Goal: Information Seeking & Learning: Learn about a topic

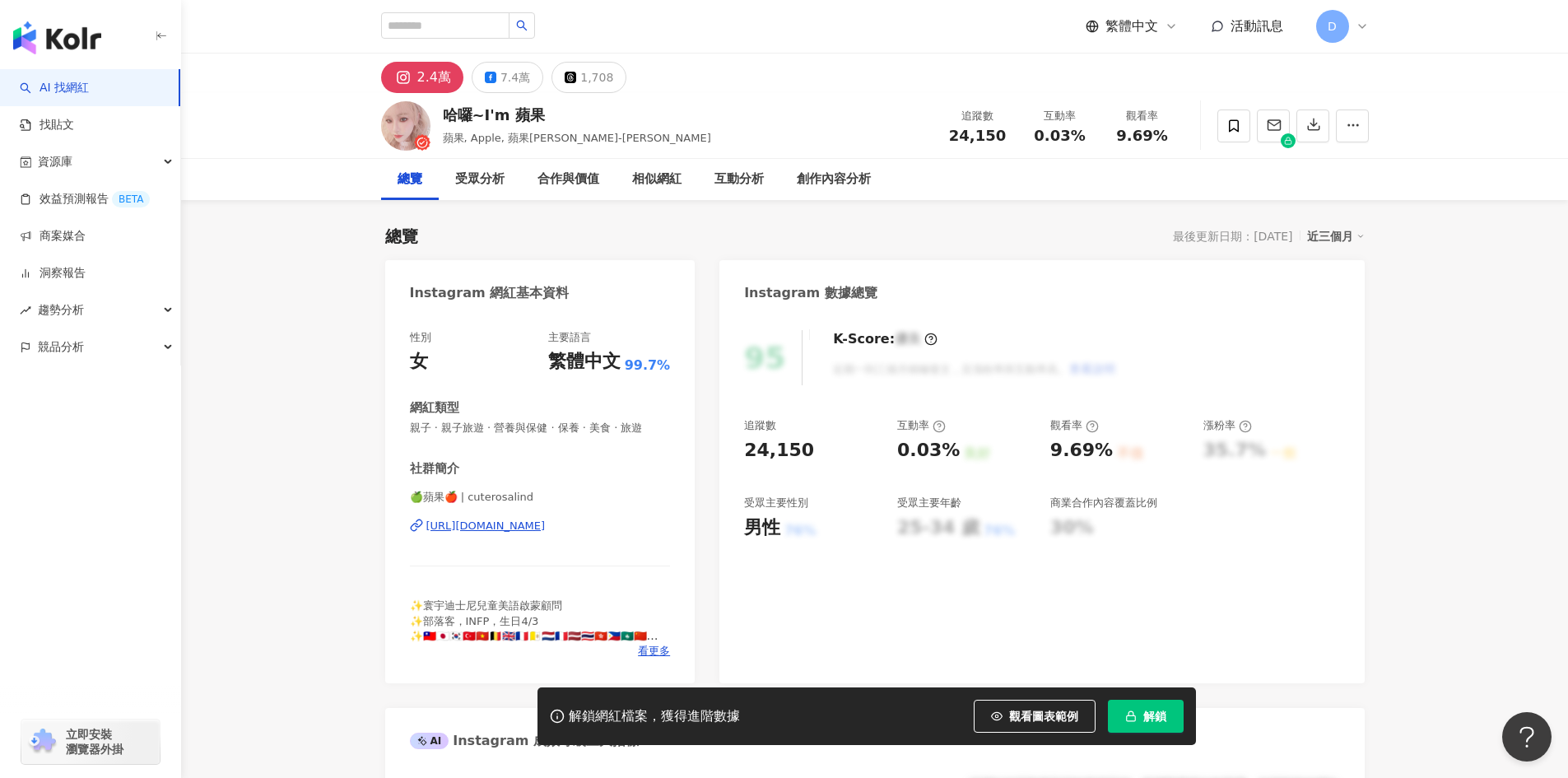
click at [585, 117] on div "哈囉~I'm 蘋果 蘋果, Apple, 蘋果林檎-陳蘋果 追蹤數 24,150 互動率 0.03% 觀看率 9.69%" at bounding box center [875, 125] width 1053 height 65
click at [535, 530] on div "https://www.instagram.com/cuterosalind/" at bounding box center [485, 526] width 119 height 15
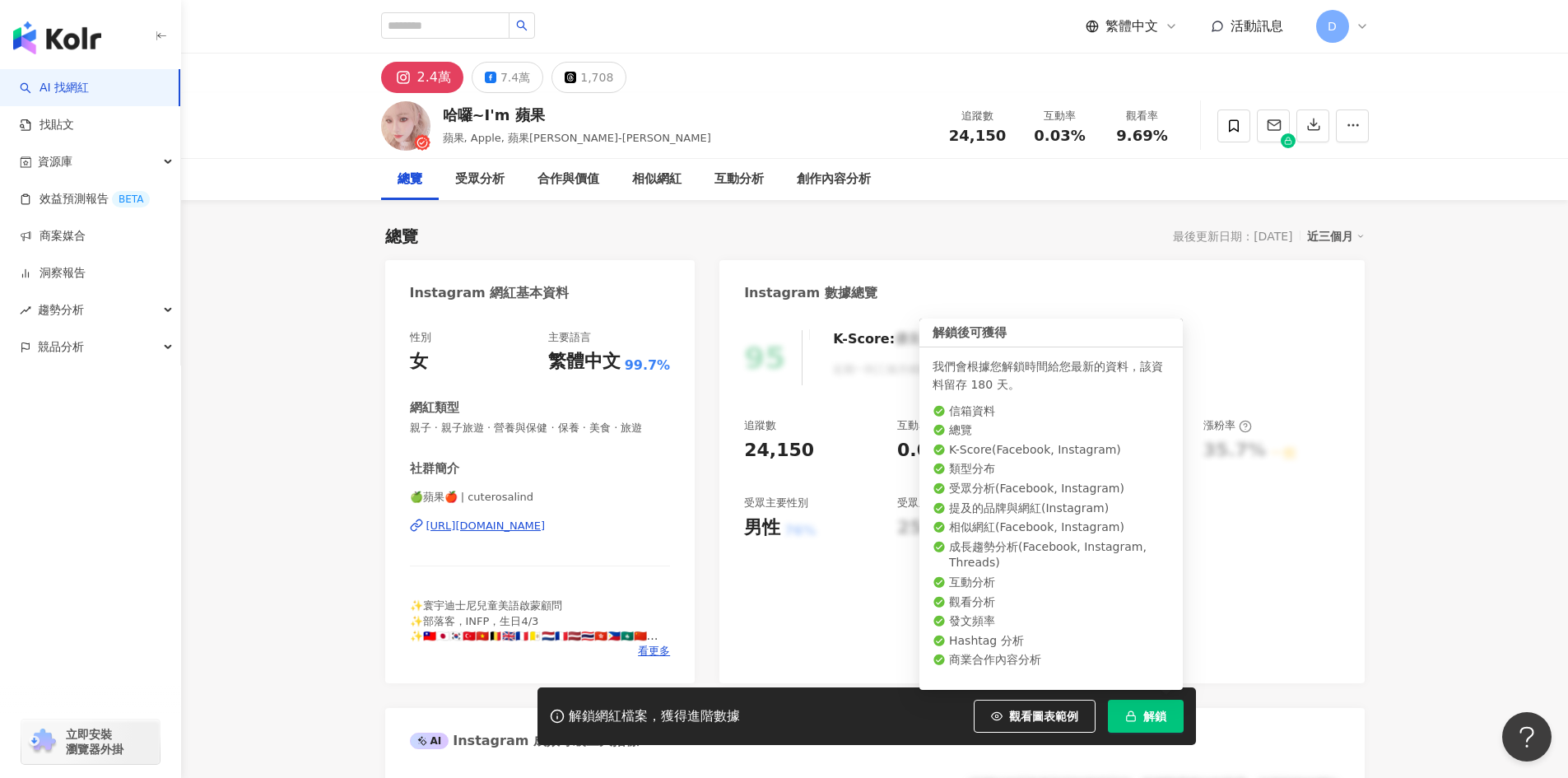
click at [1144, 719] on span "解鎖" at bounding box center [1154, 715] width 23 height 13
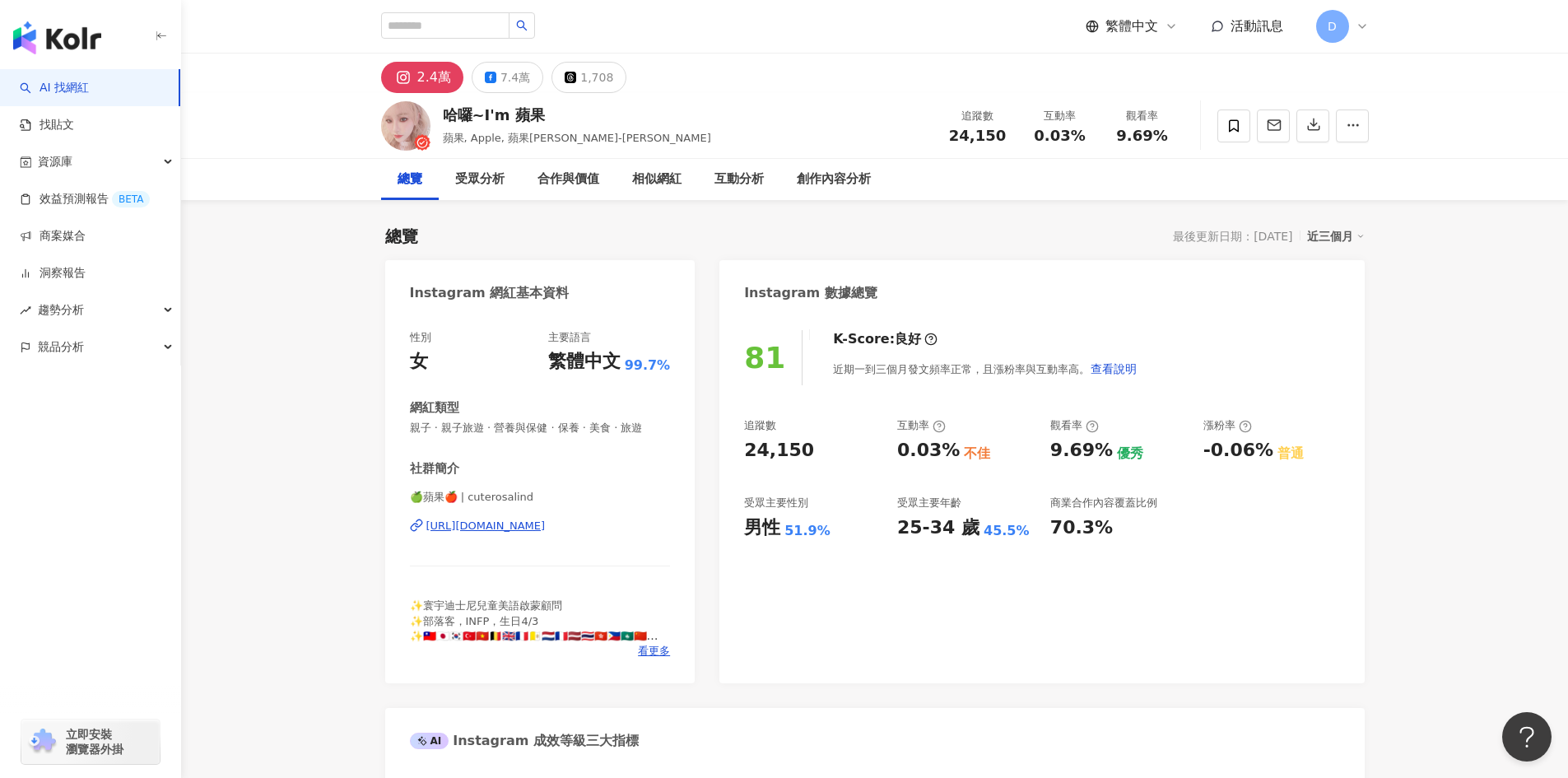
click at [494, 81] on button "7.4萬" at bounding box center [507, 78] width 72 height 32
click at [501, 85] on div "7.4萬" at bounding box center [515, 77] width 30 height 23
click at [500, 85] on div "7.4萬" at bounding box center [515, 77] width 30 height 23
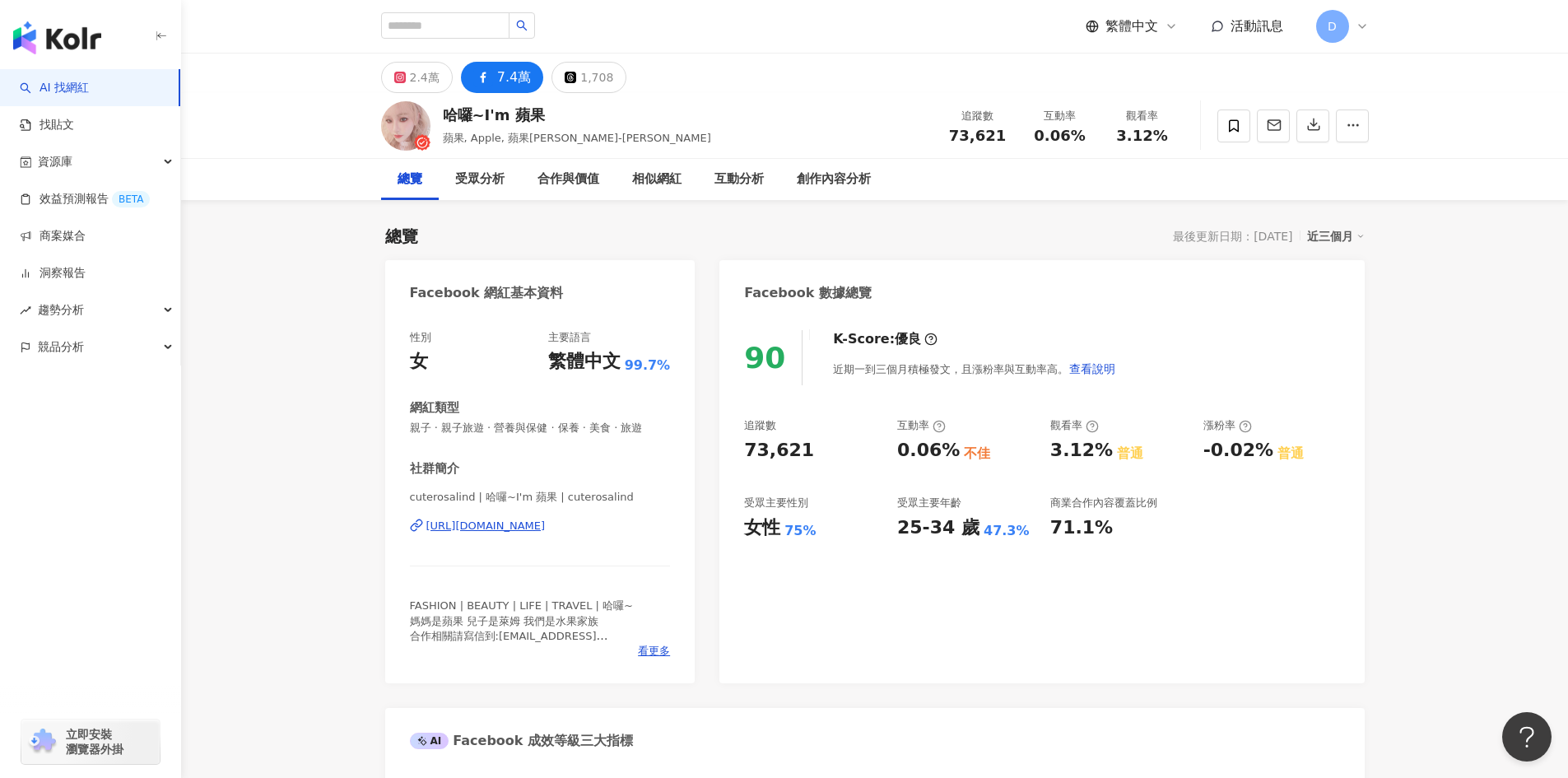
click at [463, 530] on div "https://www.facebook.com/252556838139001" at bounding box center [485, 526] width 119 height 15
click at [496, 28] on input "search" at bounding box center [445, 26] width 128 height 27
click at [492, 28] on input "search" at bounding box center [445, 26] width 128 height 27
click at [462, 33] on input "search" at bounding box center [445, 26] width 128 height 27
click at [461, 33] on input "search" at bounding box center [445, 26] width 128 height 27
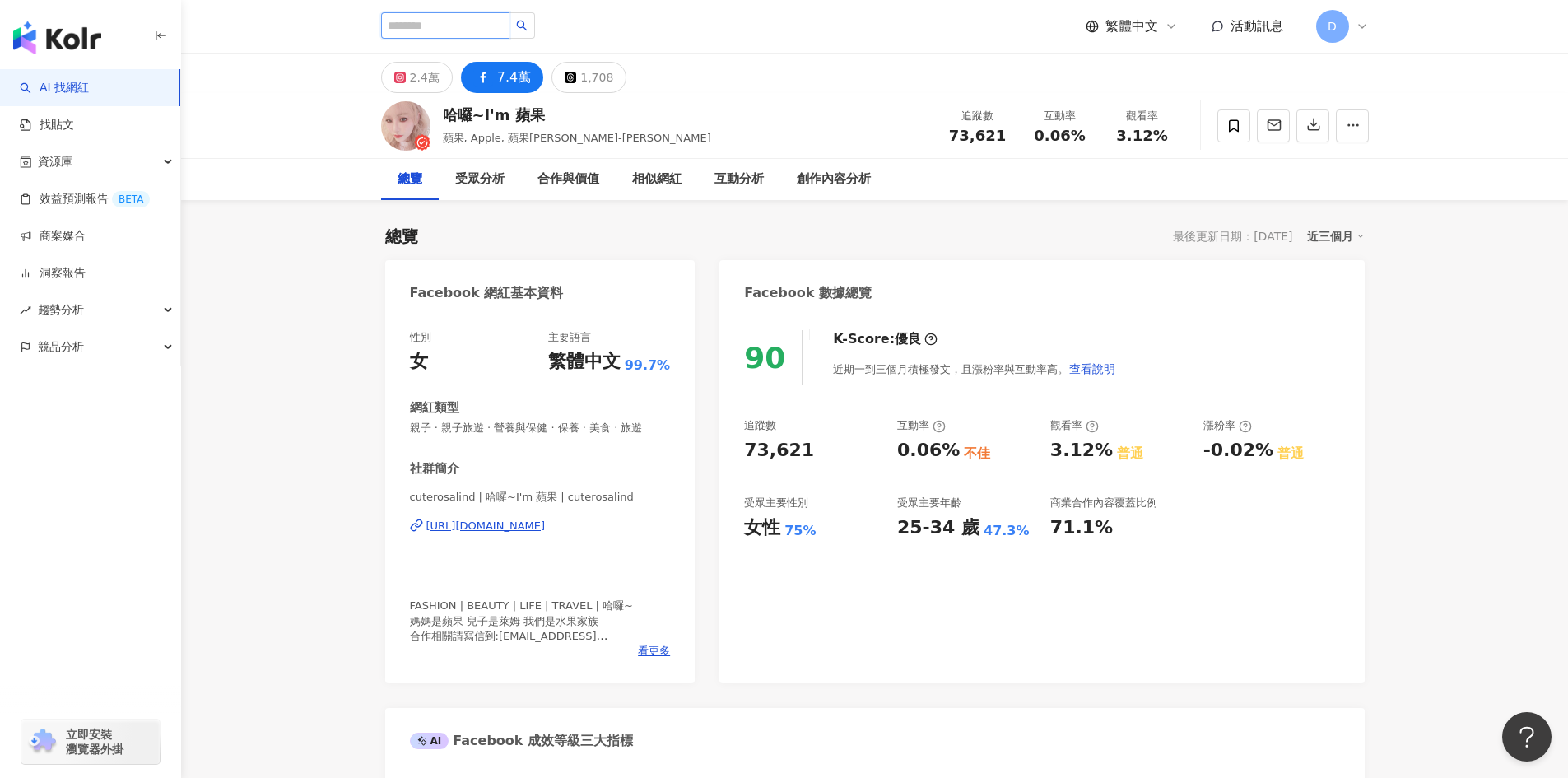
paste input "**********"
type input "**********"
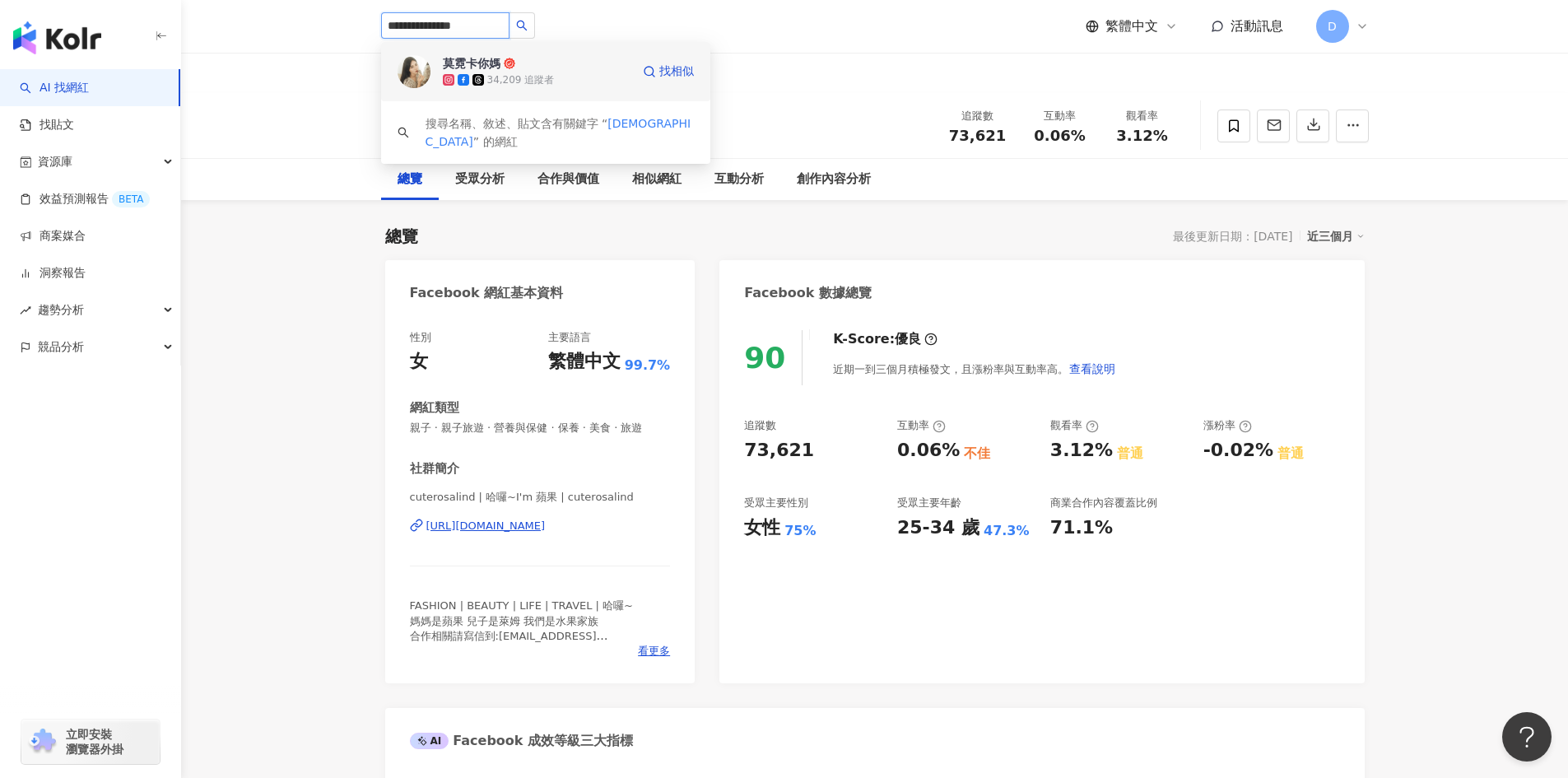
click at [535, 76] on div "34,209 追蹤者" at bounding box center [521, 80] width 67 height 14
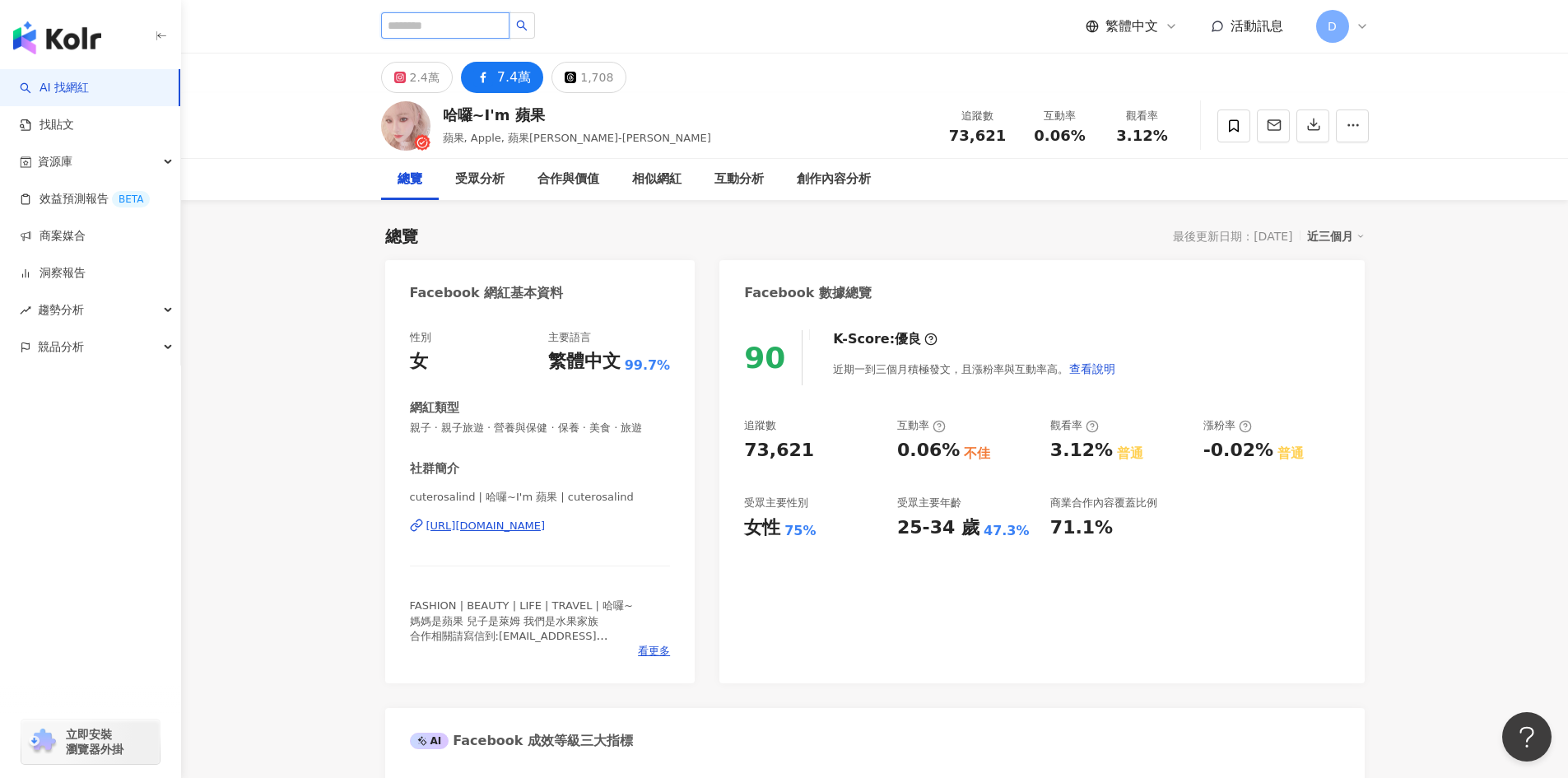
click at [434, 32] on input "search" at bounding box center [445, 26] width 128 height 27
paste input "**********"
type input "**********"
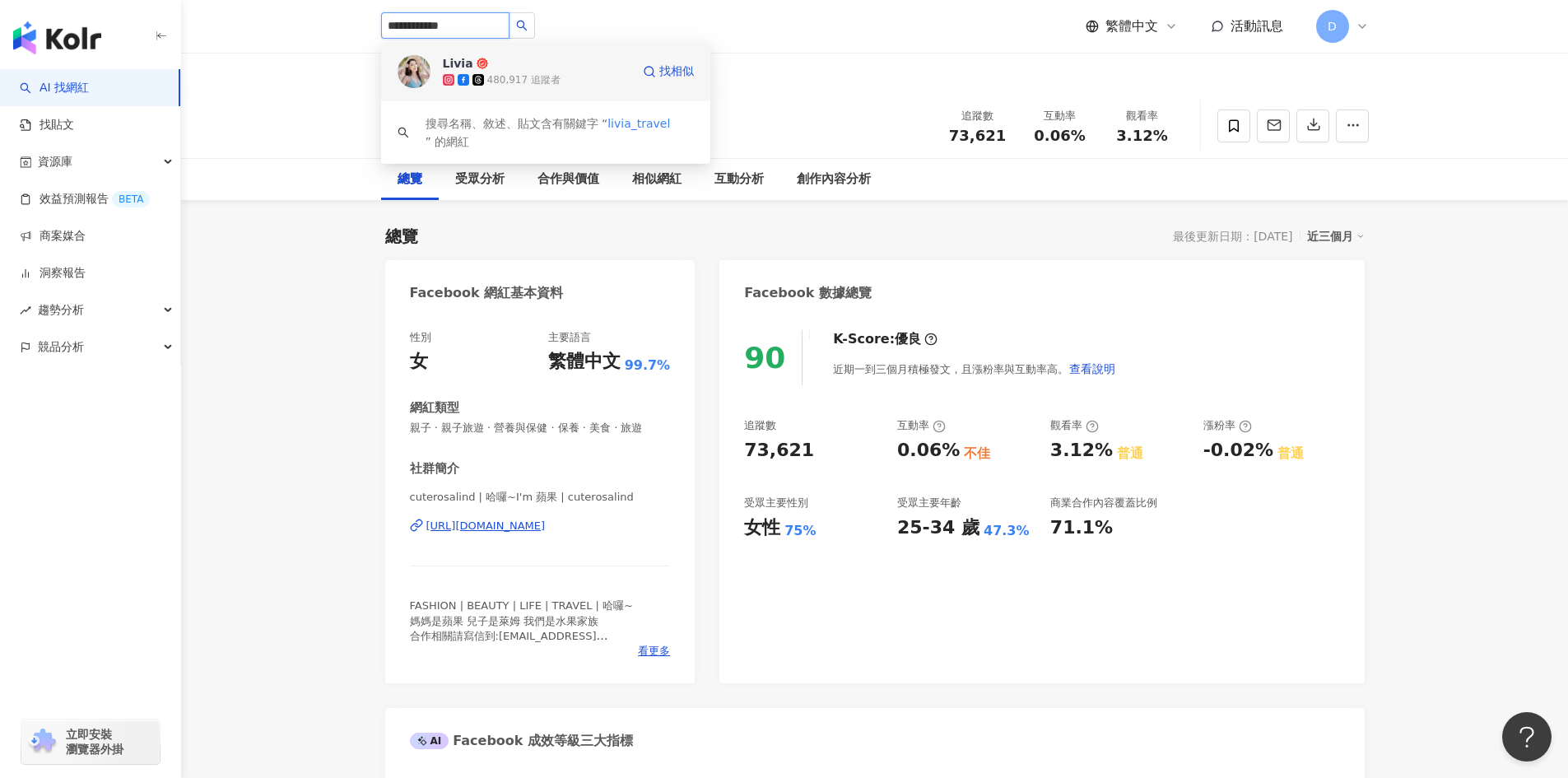
click at [500, 69] on span "Livia" at bounding box center [496, 63] width 107 height 17
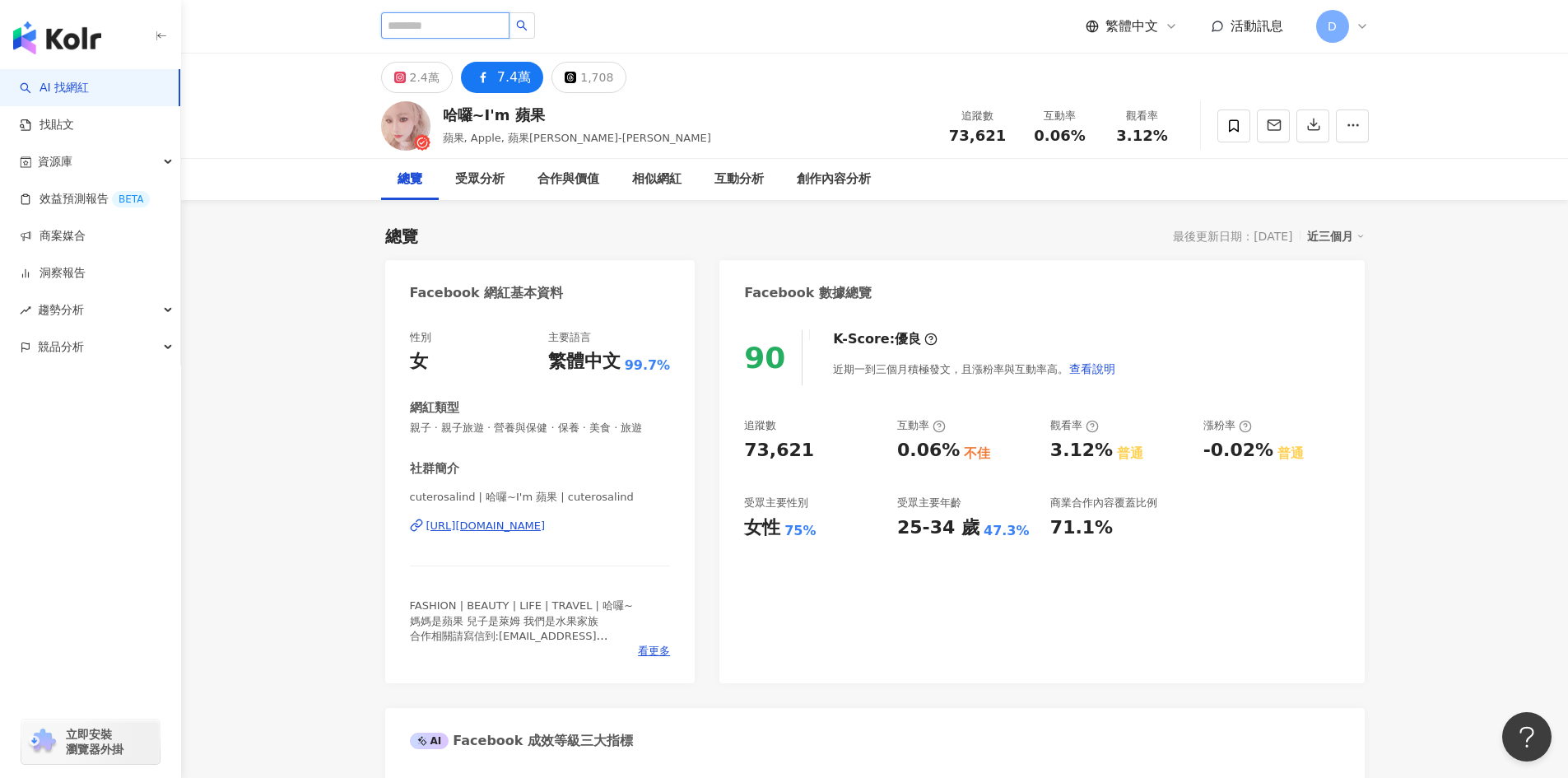
paste input "******"
type input "******"
click at [478, 36] on input "******" at bounding box center [445, 26] width 128 height 27
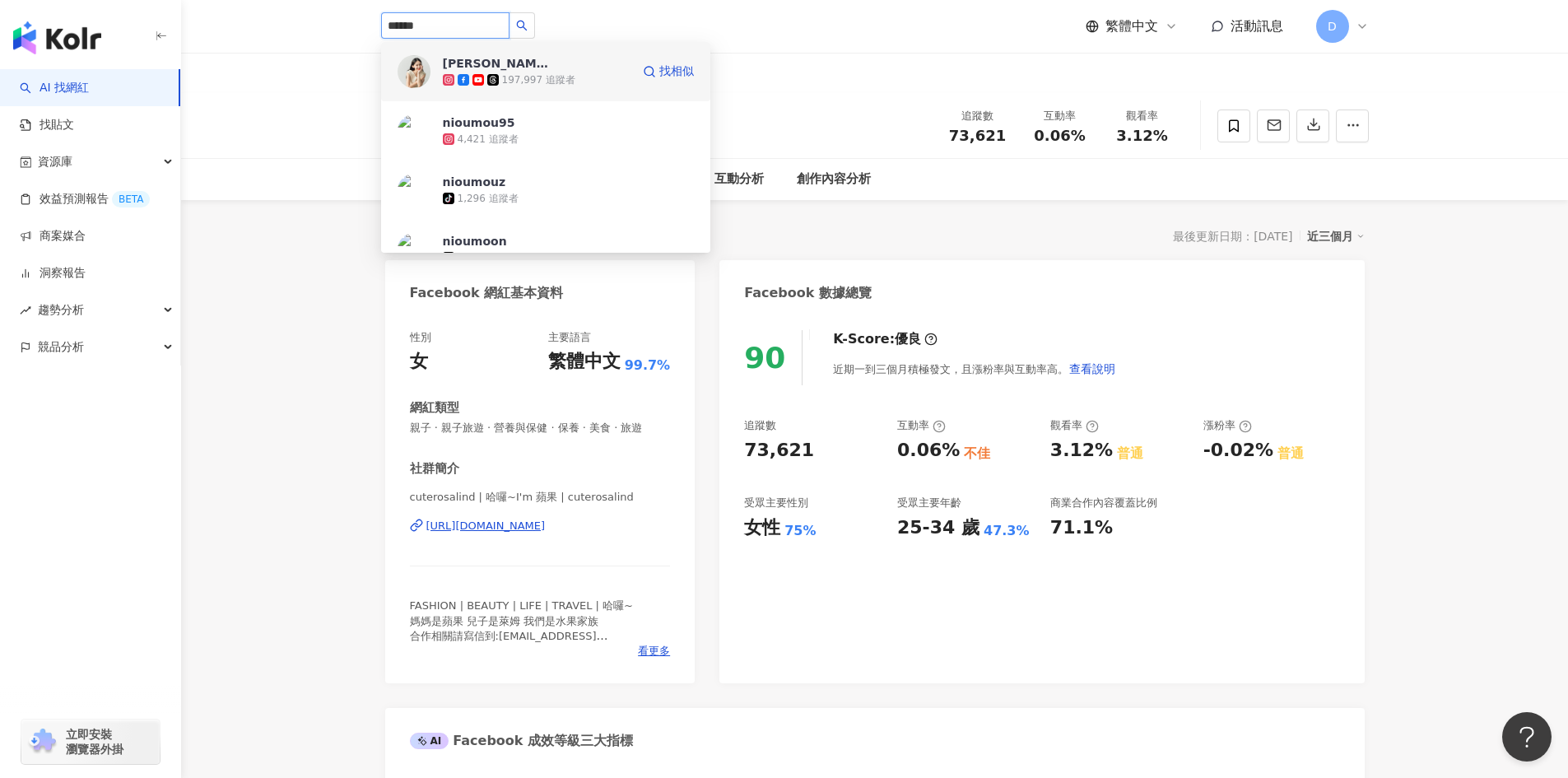
click at [513, 87] on div "197,997 追蹤者" at bounding box center [538, 80] width 73 height 14
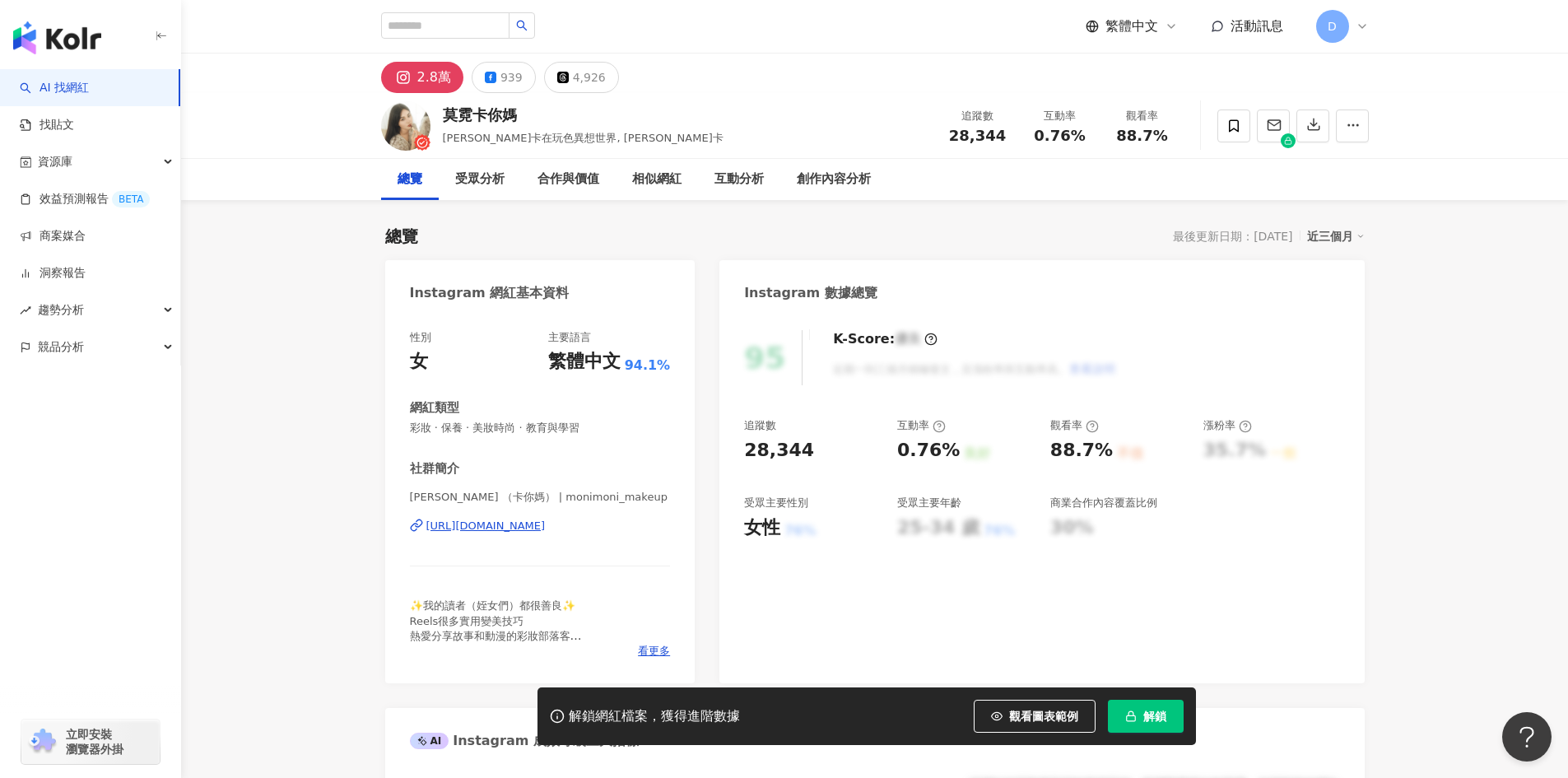
click at [1153, 721] on span "解鎖" at bounding box center [1154, 715] width 23 height 13
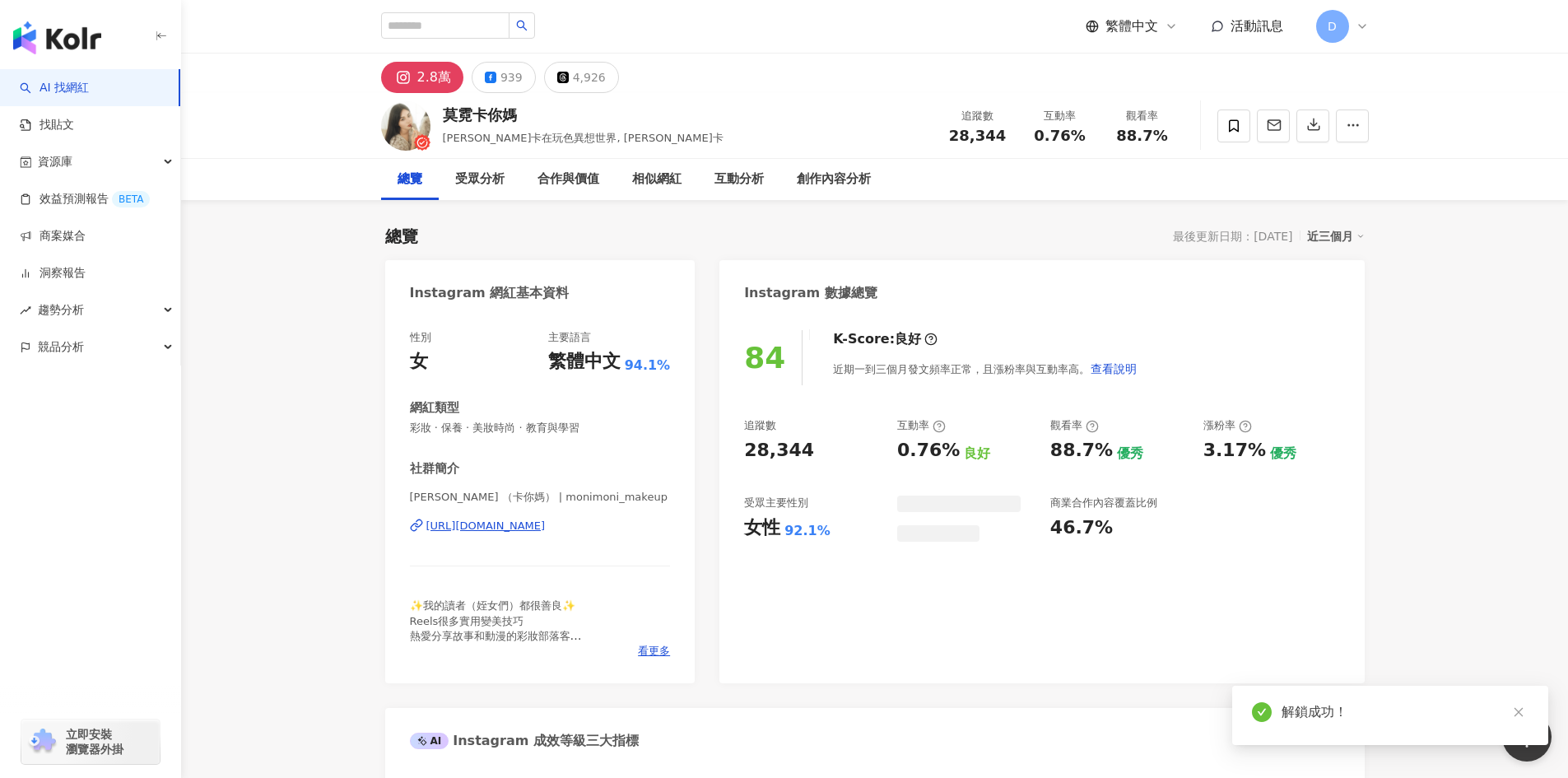
drag, startPoint x: 515, startPoint y: 122, endPoint x: 555, endPoint y: 115, distance: 40.6
click at [494, 121] on div "莫霓卡你媽" at bounding box center [583, 114] width 281 height 21
click at [564, 116] on div "莫霓卡你媽" at bounding box center [583, 114] width 281 height 21
click at [545, 530] on div "https://www.instagram.com/monimoni_makeup/" at bounding box center [485, 526] width 119 height 15
click at [493, 79] on icon at bounding box center [491, 78] width 12 height 12
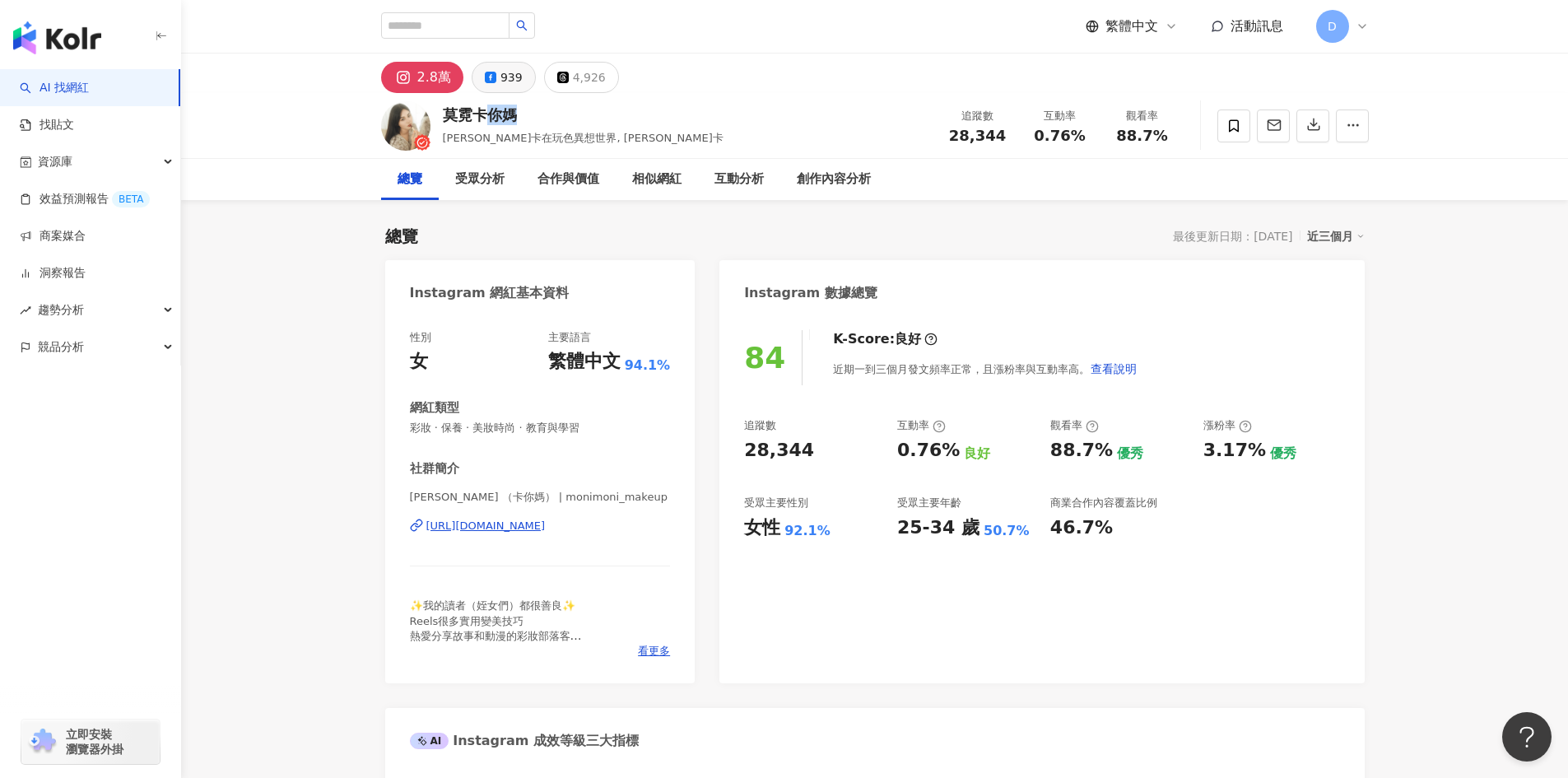
click at [493, 79] on icon at bounding box center [491, 78] width 12 height 12
click at [495, 79] on button "939" at bounding box center [503, 78] width 64 height 32
click at [504, 75] on div "939" at bounding box center [511, 77] width 23 height 23
click at [774, 102] on div "莫霓卡你媽 莫霓卡在玩色異想世界, 莫霓卡 追蹤數 28,344 互動率 0.76% 觀看率 88.7%" at bounding box center [875, 125] width 1053 height 65
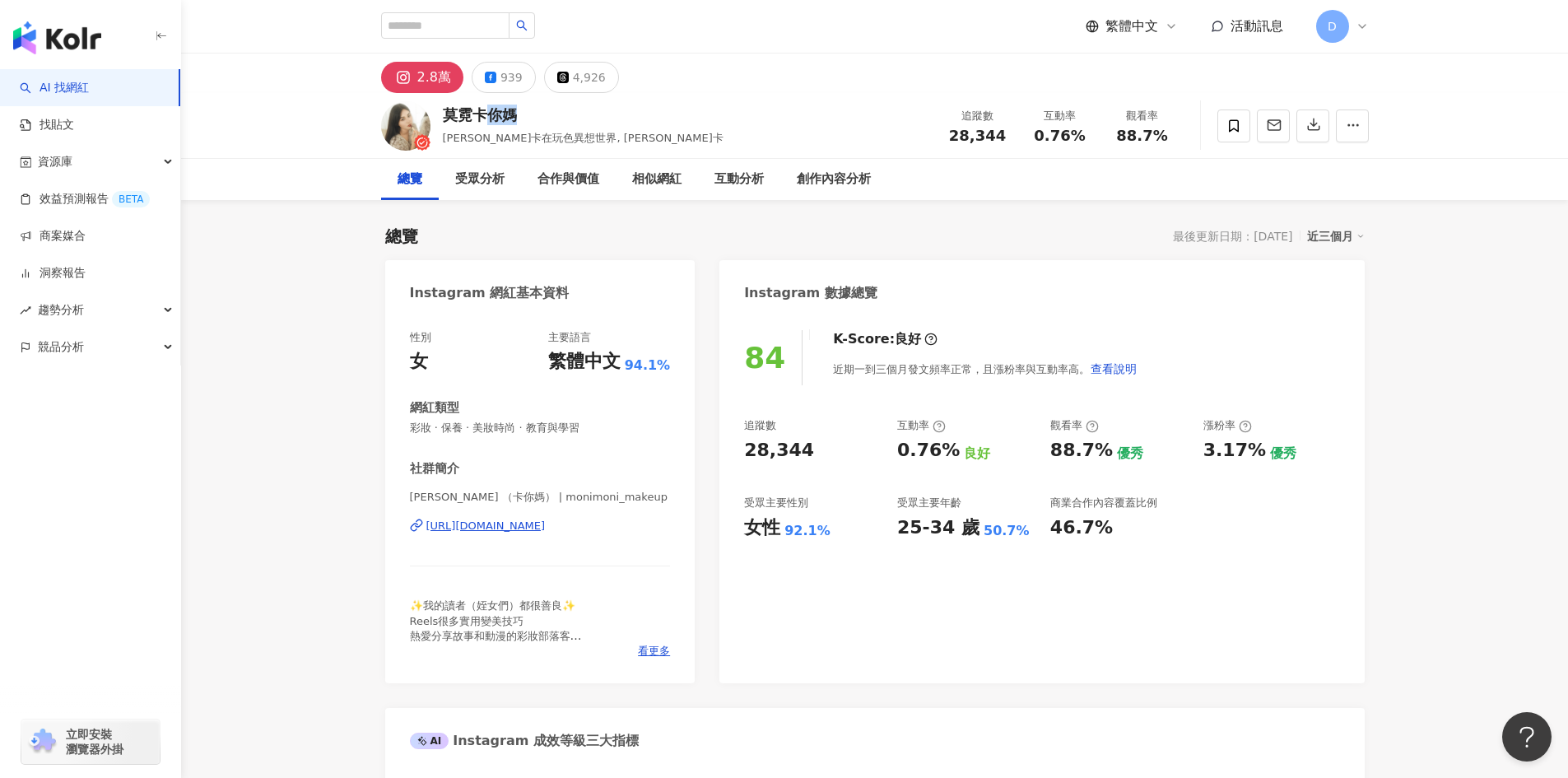
click at [518, 80] on button "939" at bounding box center [503, 78] width 64 height 32
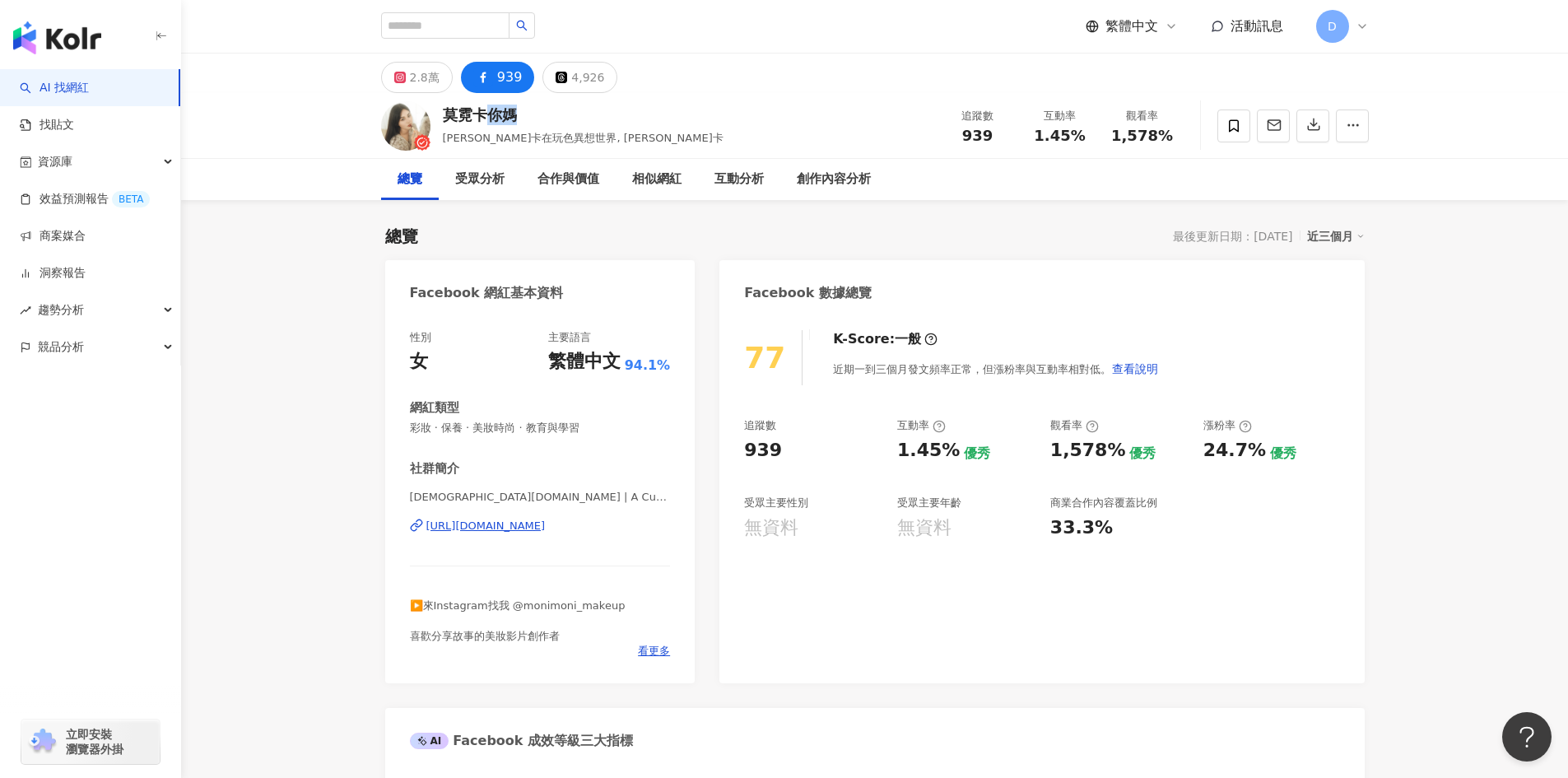
click at [484, 526] on div "[URL][DOMAIN_NAME]" at bounding box center [485, 526] width 119 height 15
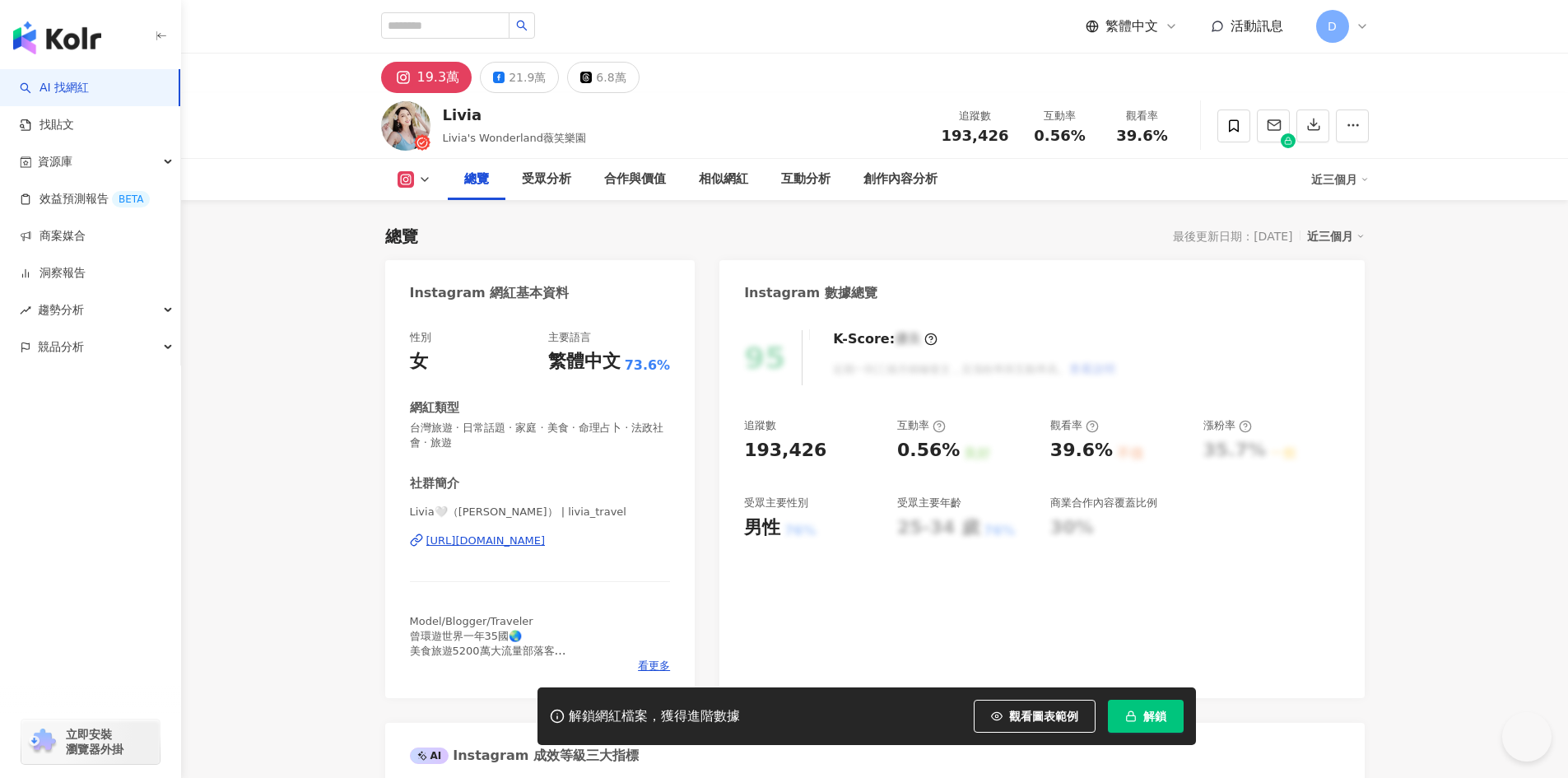
click at [1140, 712] on button "解鎖" at bounding box center [1145, 715] width 76 height 33
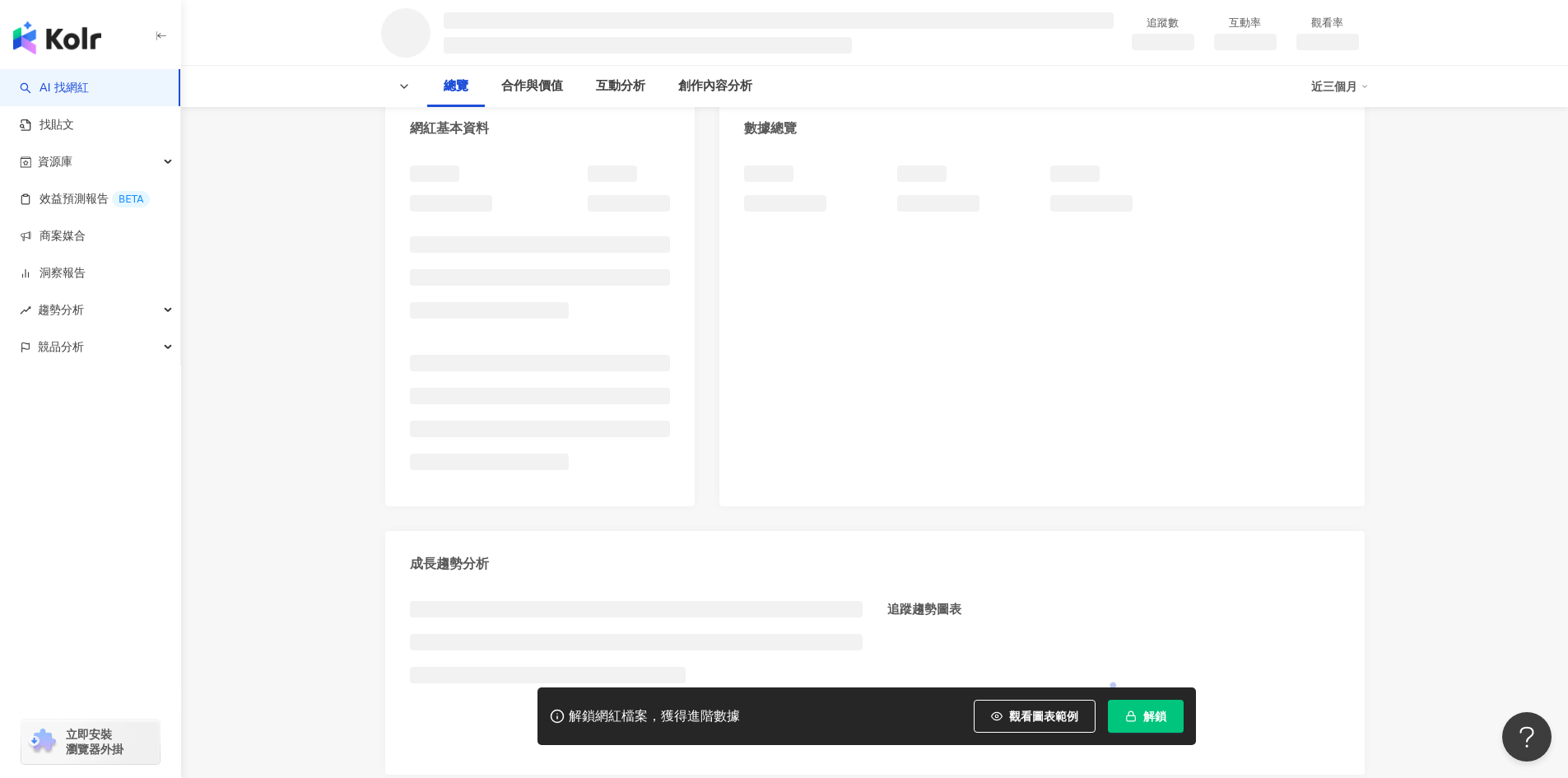
click at [1167, 709] on button "解鎖" at bounding box center [1145, 715] width 76 height 33
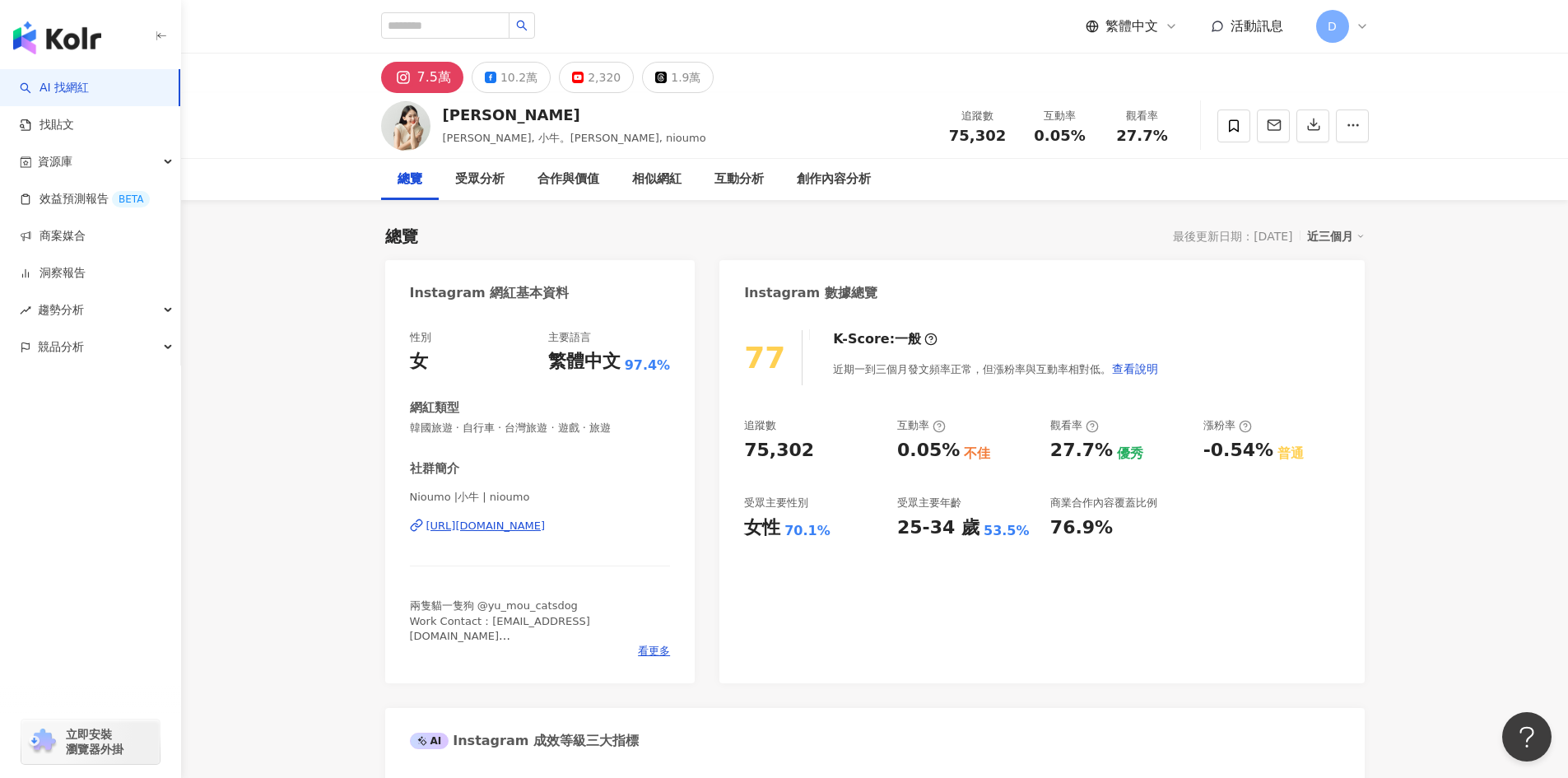
click at [516, 530] on div "https://www.instagram.com/nioumo/" at bounding box center [485, 526] width 119 height 15
drag, startPoint x: 489, startPoint y: 114, endPoint x: 440, endPoint y: 122, distance: 49.6
click at [444, 122] on div "小牟" at bounding box center [574, 114] width 263 height 21
copy div "小牟"
